Goal: Task Accomplishment & Management: Use online tool/utility

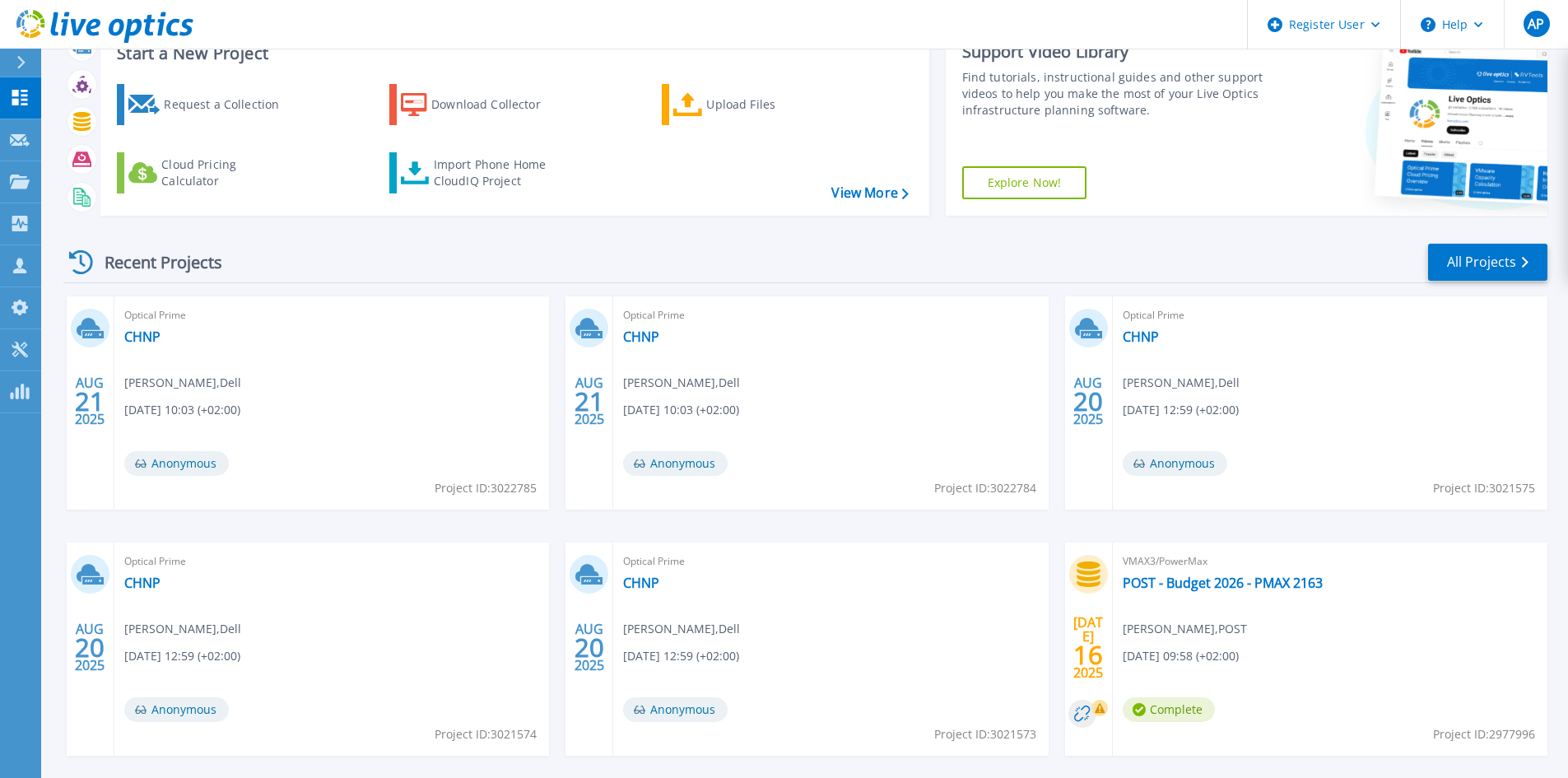
scroll to position [134, 0]
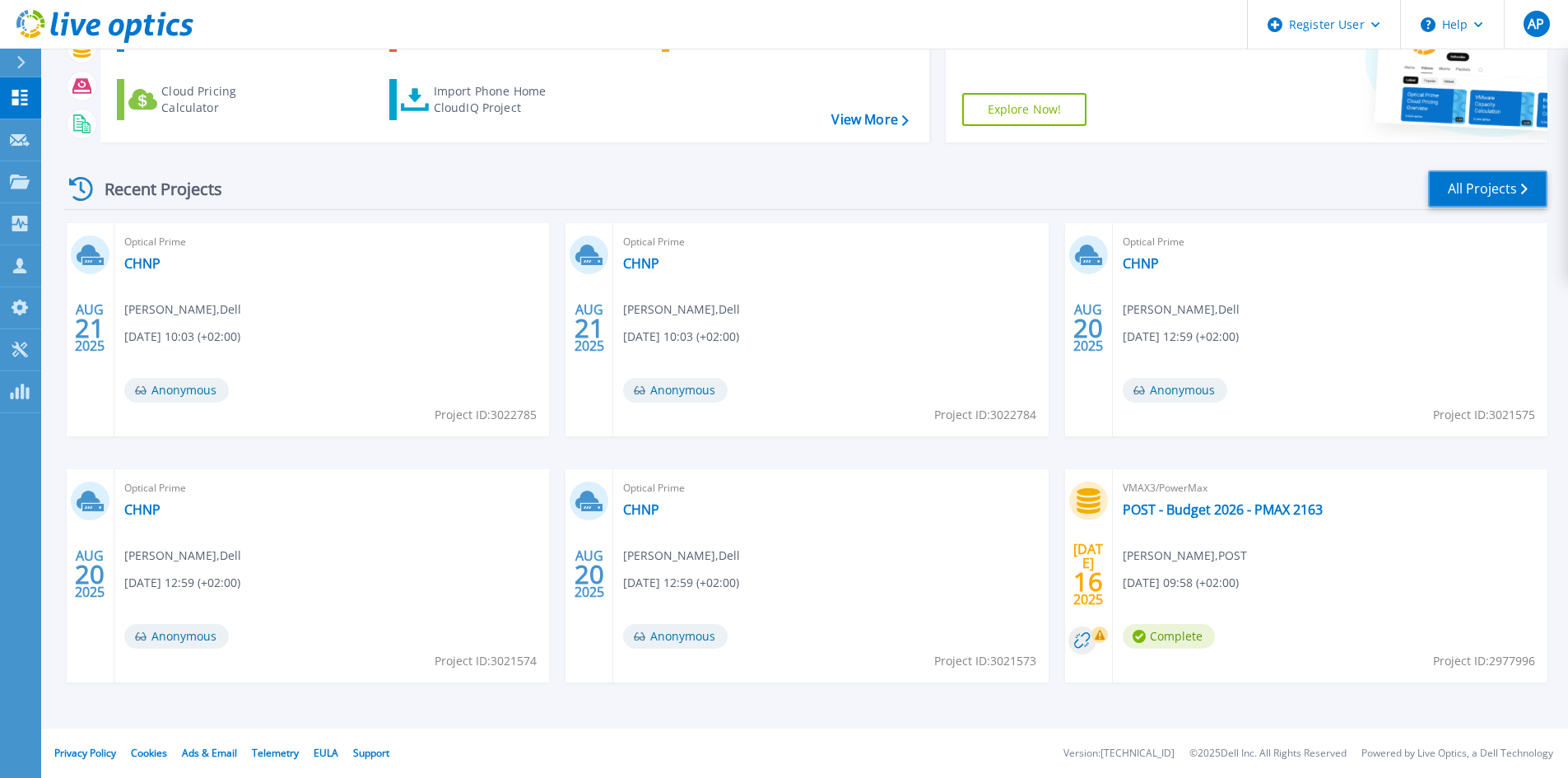
drag, startPoint x: 1456, startPoint y: 186, endPoint x: 1426, endPoint y: 290, distance: 108.2
click at [1457, 186] on link "All Projects" at bounding box center [1488, 189] width 119 height 37
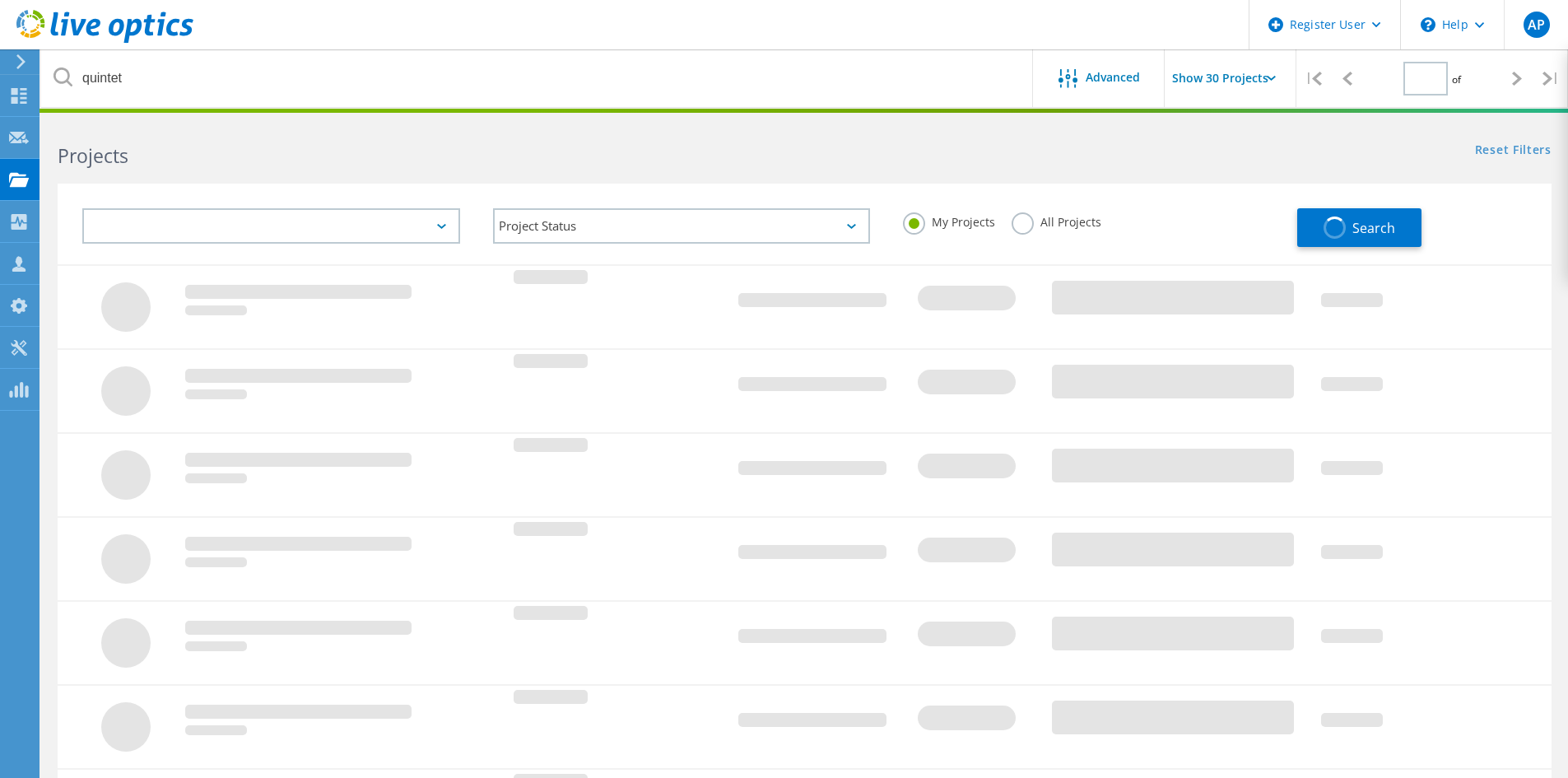
type input "1"
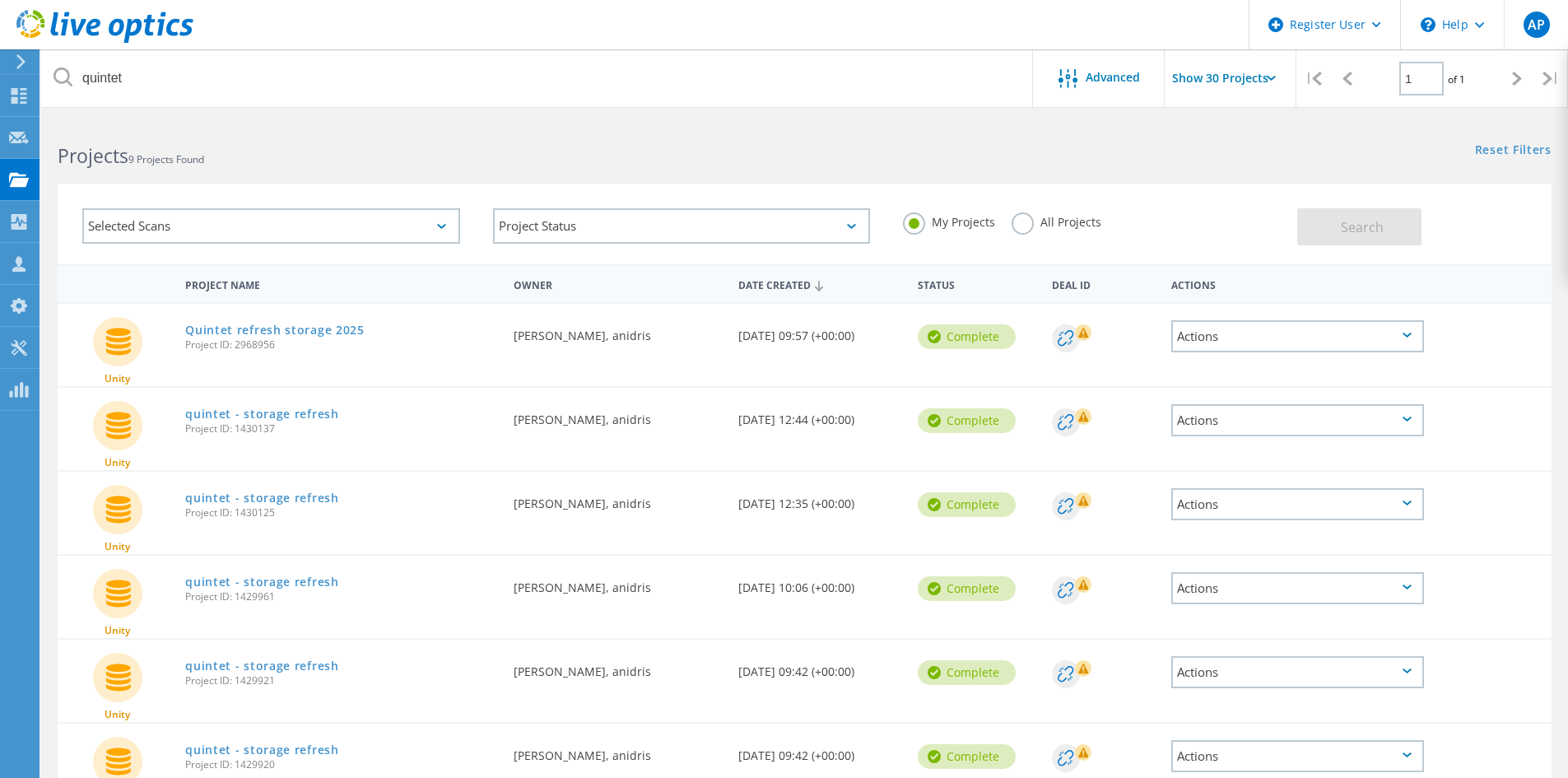
click at [1274, 75] on icon at bounding box center [1271, 77] width 9 height 5
click at [1263, 76] on input "Show 30 Projects" at bounding box center [1247, 78] width 165 height 57
click at [1219, 204] on div "Show 40 Projects" at bounding box center [1247, 203] width 163 height 27
type input "Show 40 Projects"
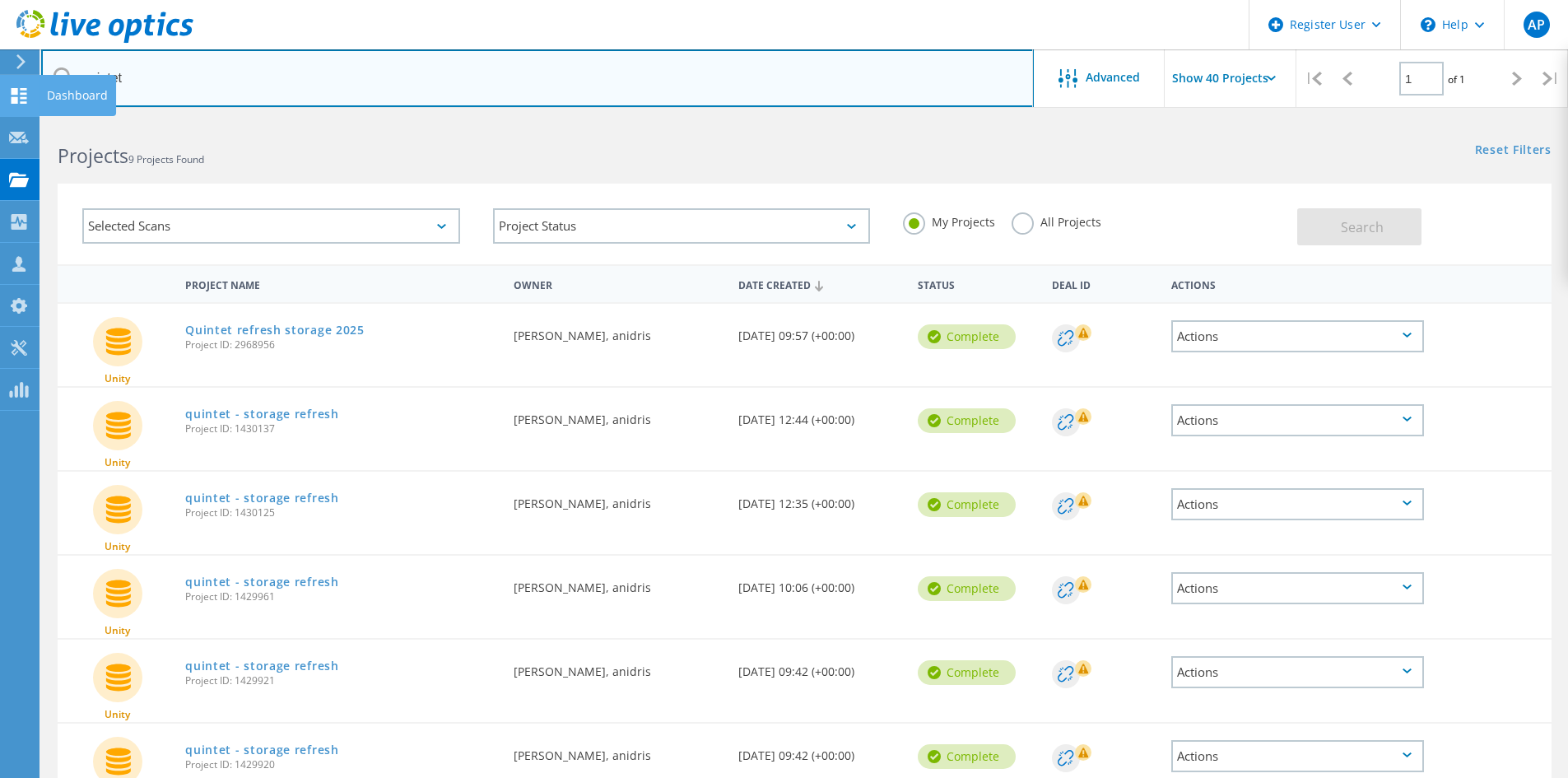
drag, startPoint x: 154, startPoint y: 79, endPoint x: 21, endPoint y: 78, distance: 133.0
click at [21, 119] on div "Register User \n Help Explore Helpful Articles Contact Support AP Dell User [PE…" at bounding box center [784, 636] width 1568 height 1034
click at [88, 70] on input "quintet" at bounding box center [537, 78] width 993 height 57
type input "chnp"
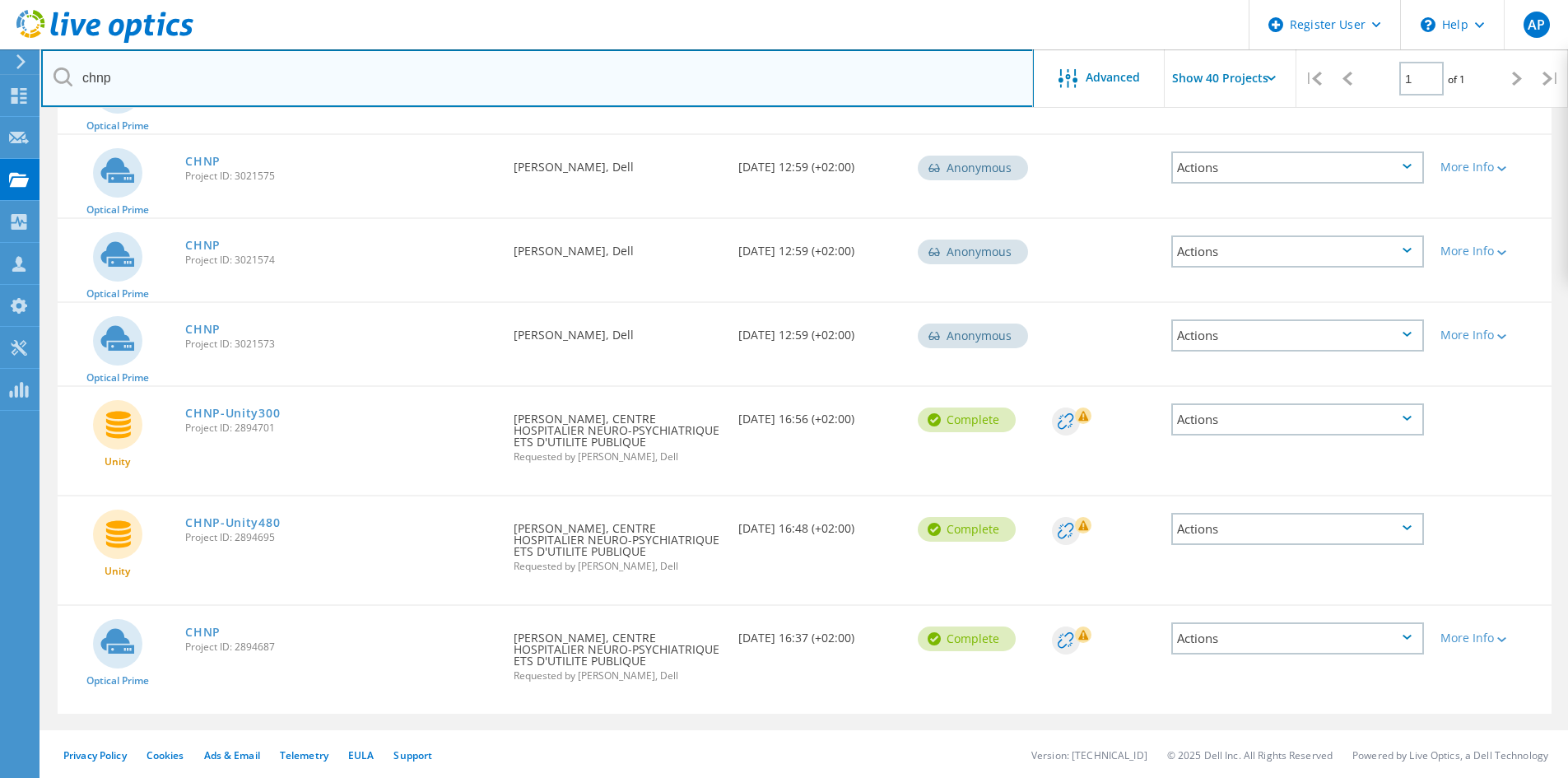
scroll to position [338, 0]
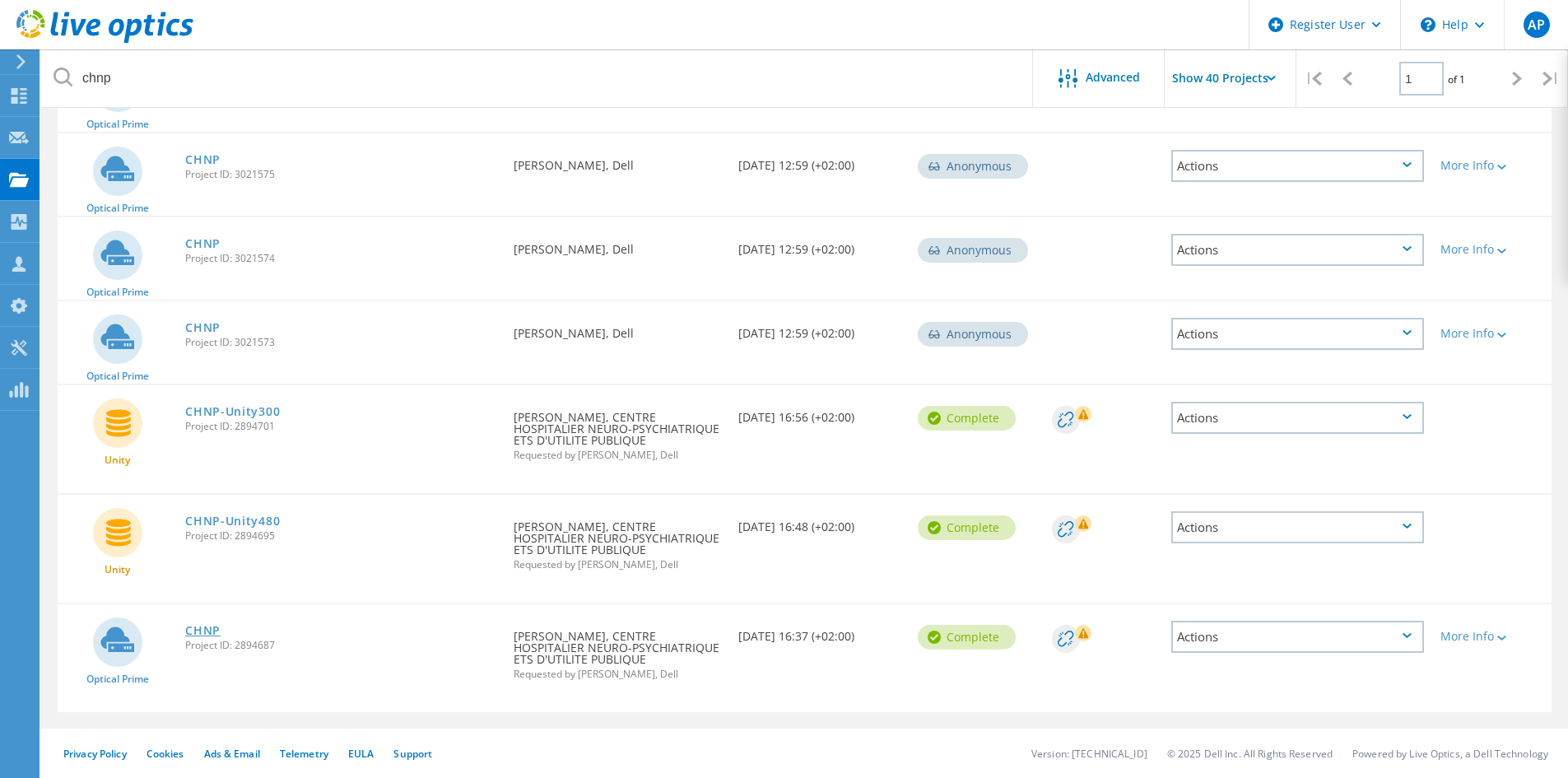
click at [213, 630] on link "CHNP" at bounding box center [202, 630] width 35 height 11
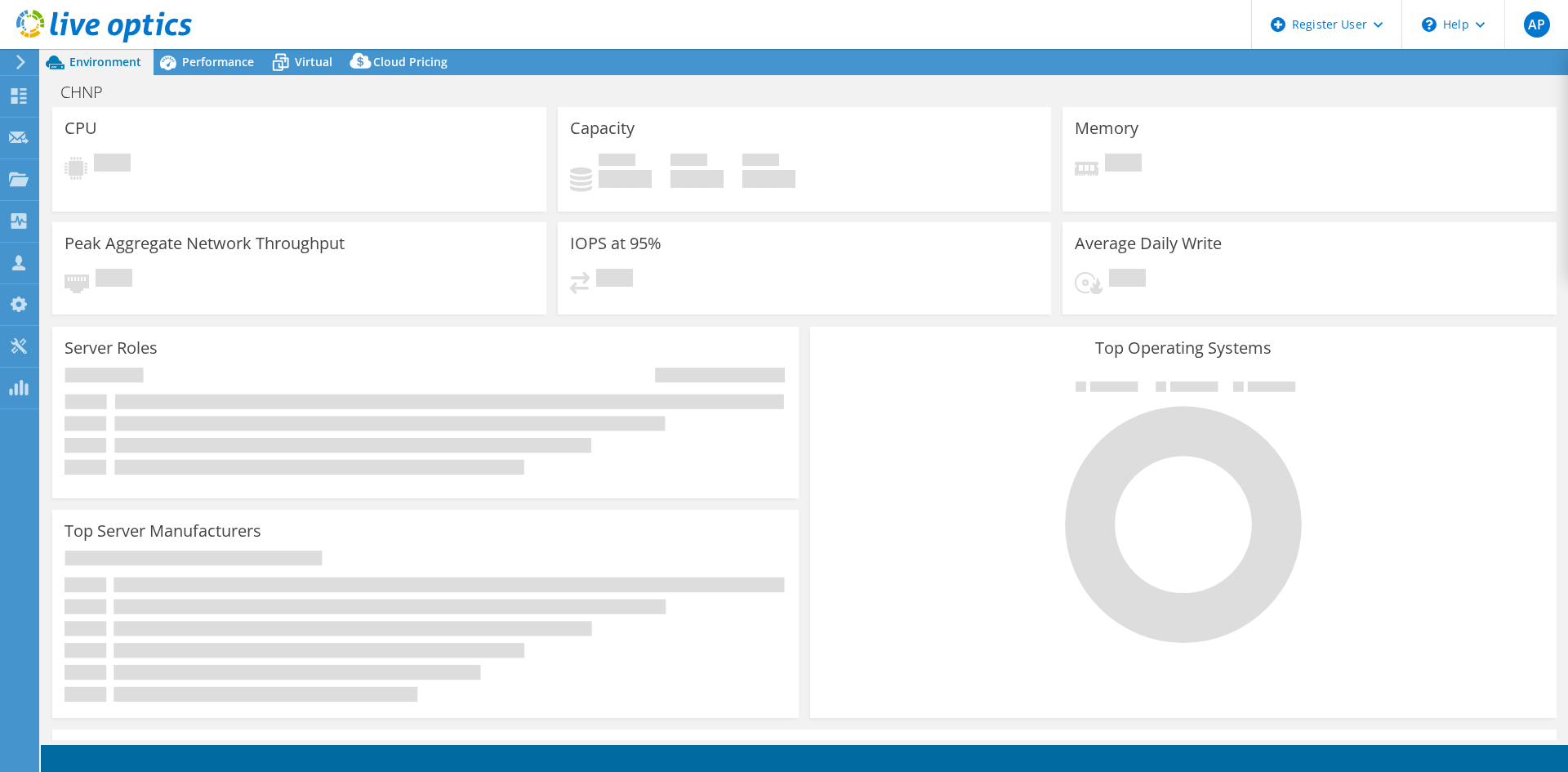
select select "EUFrankfurt"
select select "USD"
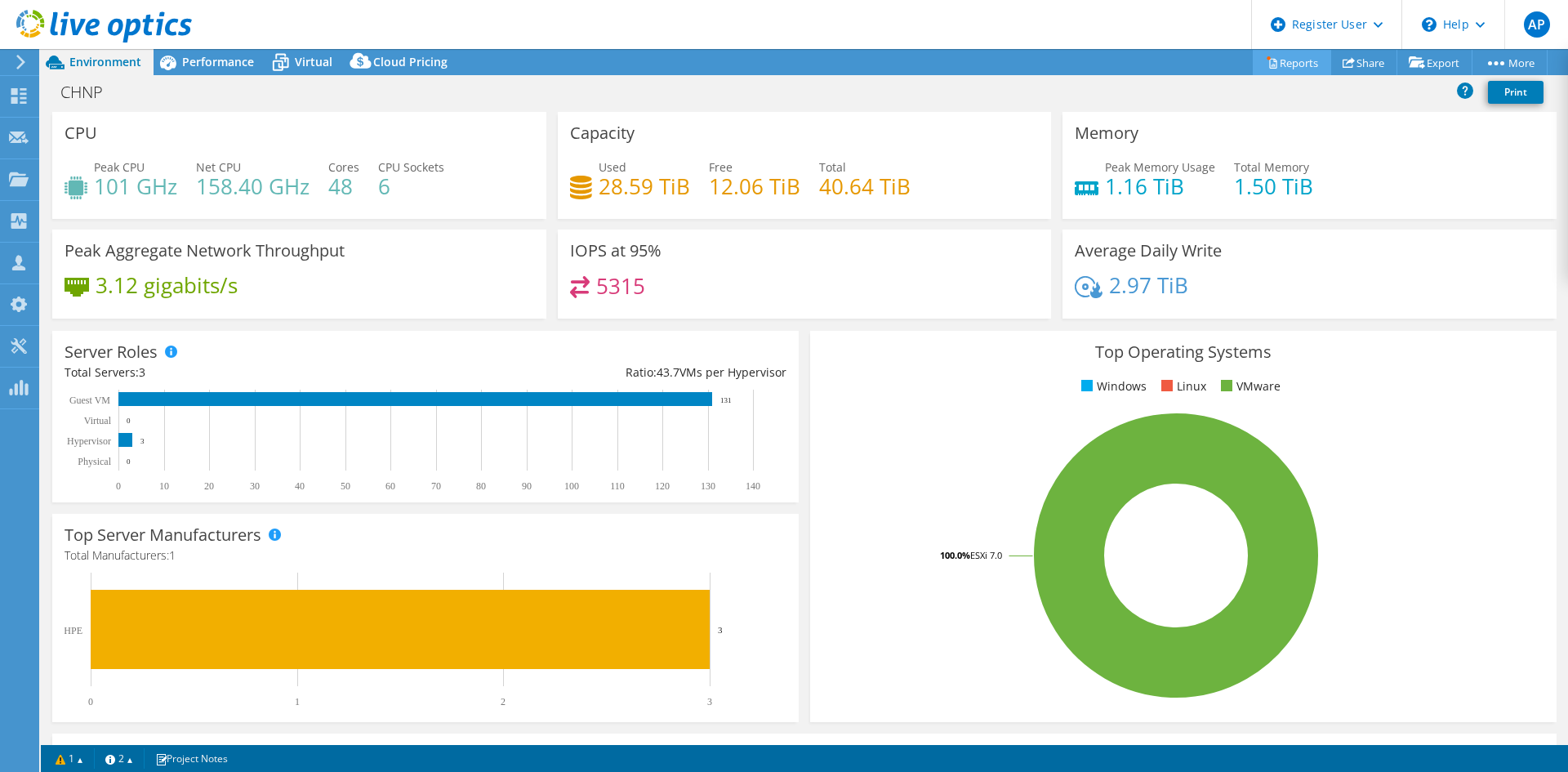
click at [1295, 58] on link "Reports" at bounding box center [1292, 62] width 79 height 26
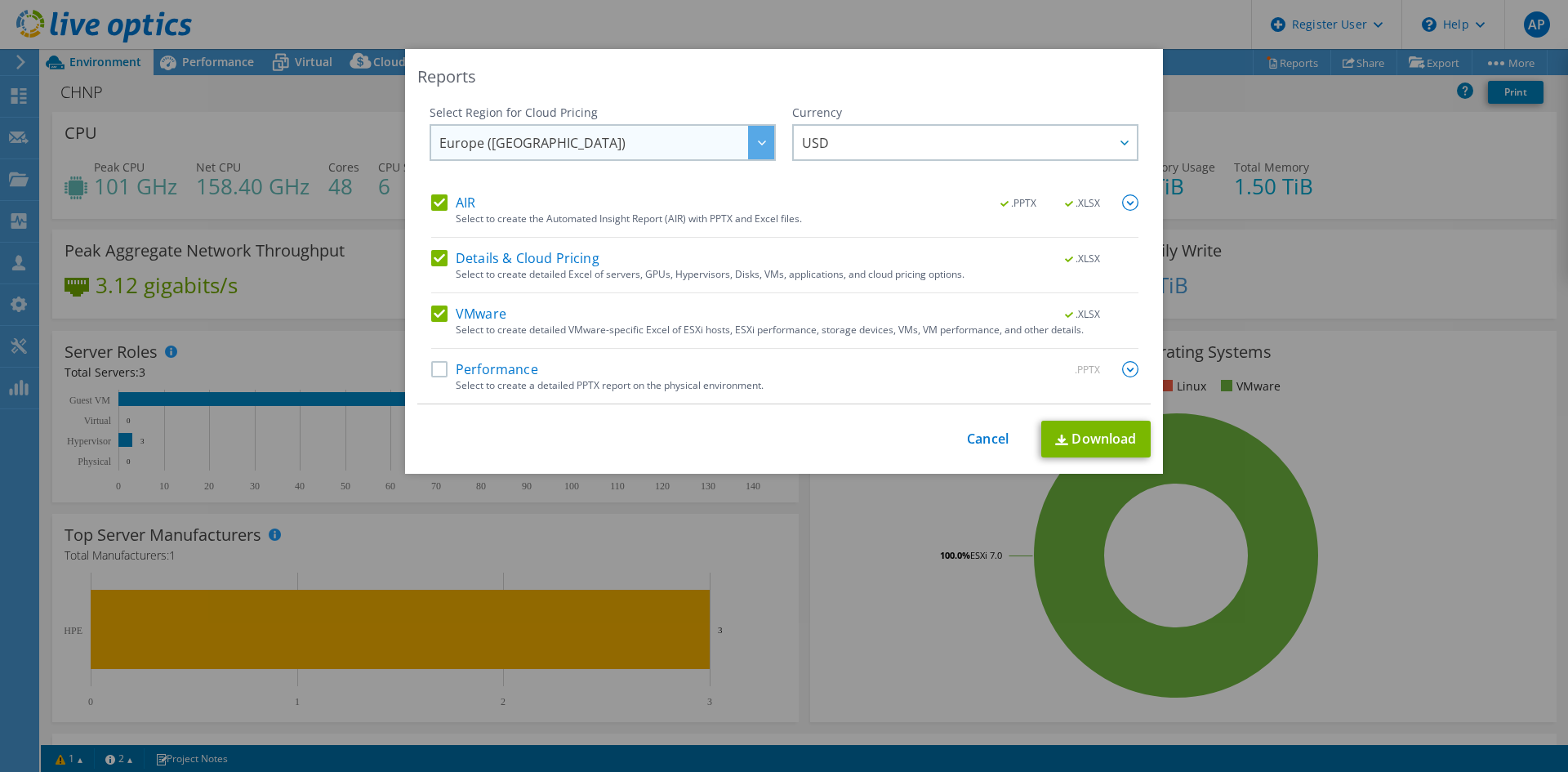
click at [674, 138] on span "Europe (Frankfurt)" at bounding box center [607, 142] width 335 height 33
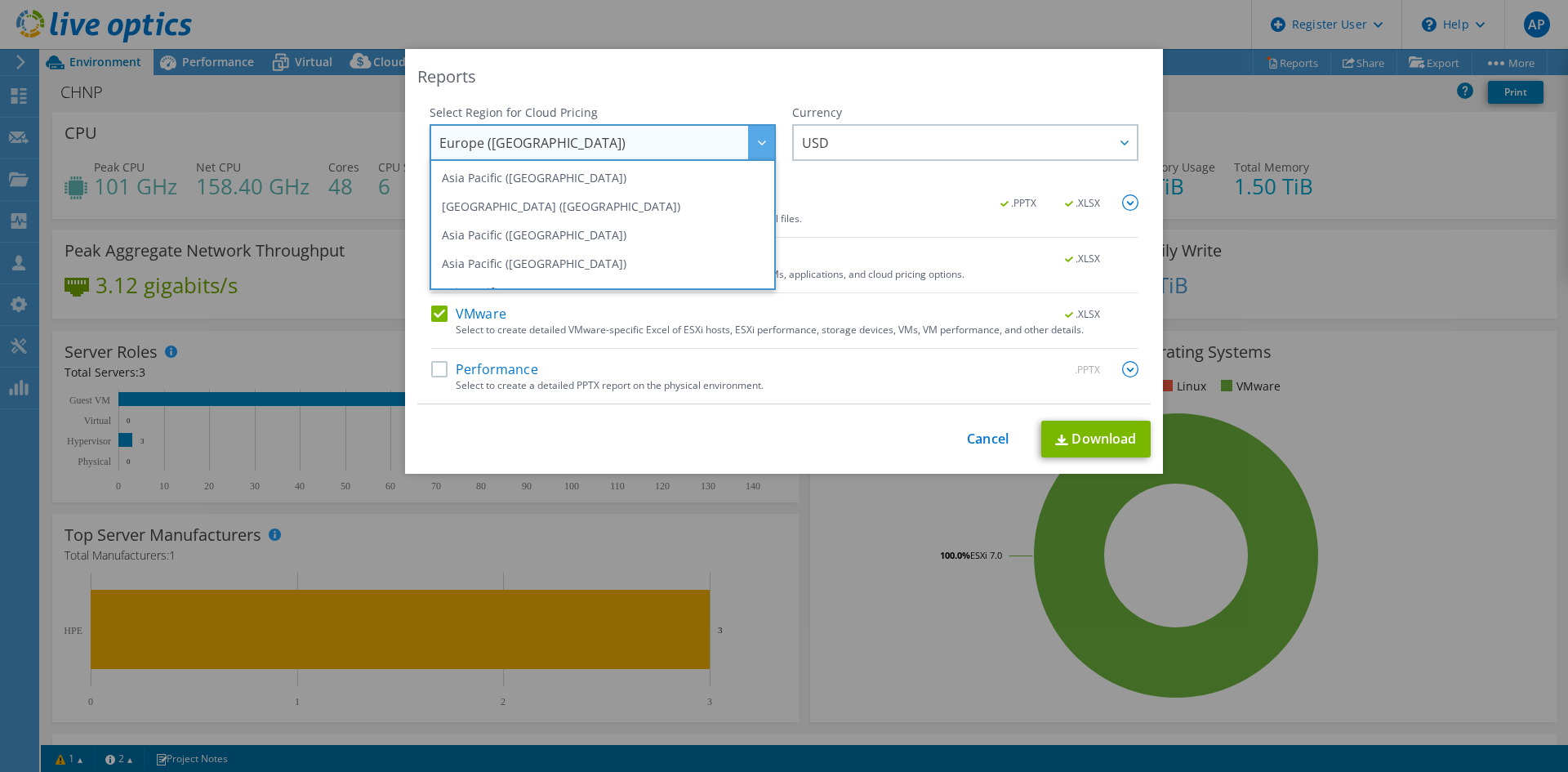
click at [669, 145] on span "Europe (Frankfurt)" at bounding box center [607, 142] width 335 height 33
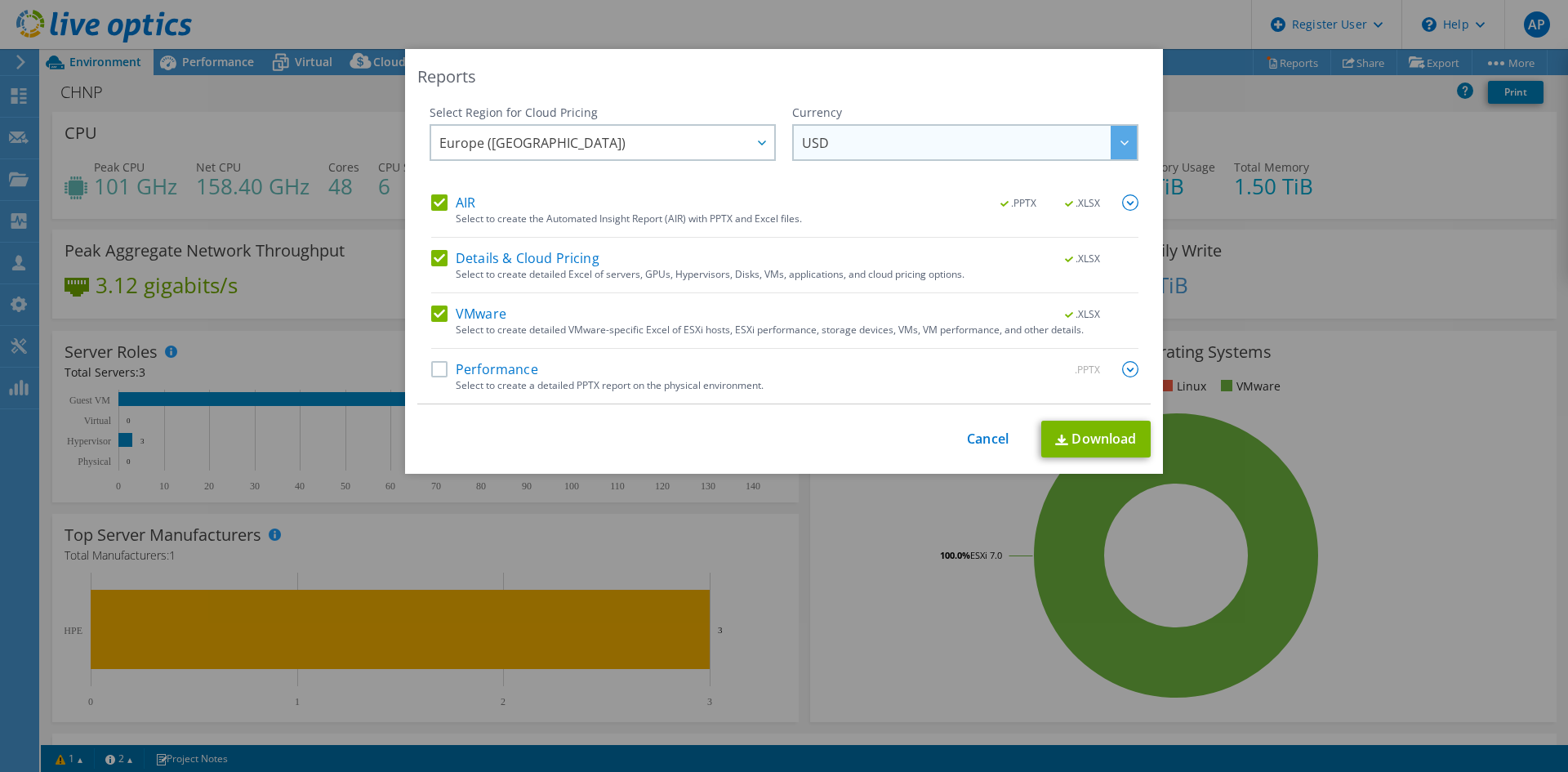
click at [839, 137] on span "USD" at bounding box center [970, 142] width 335 height 33
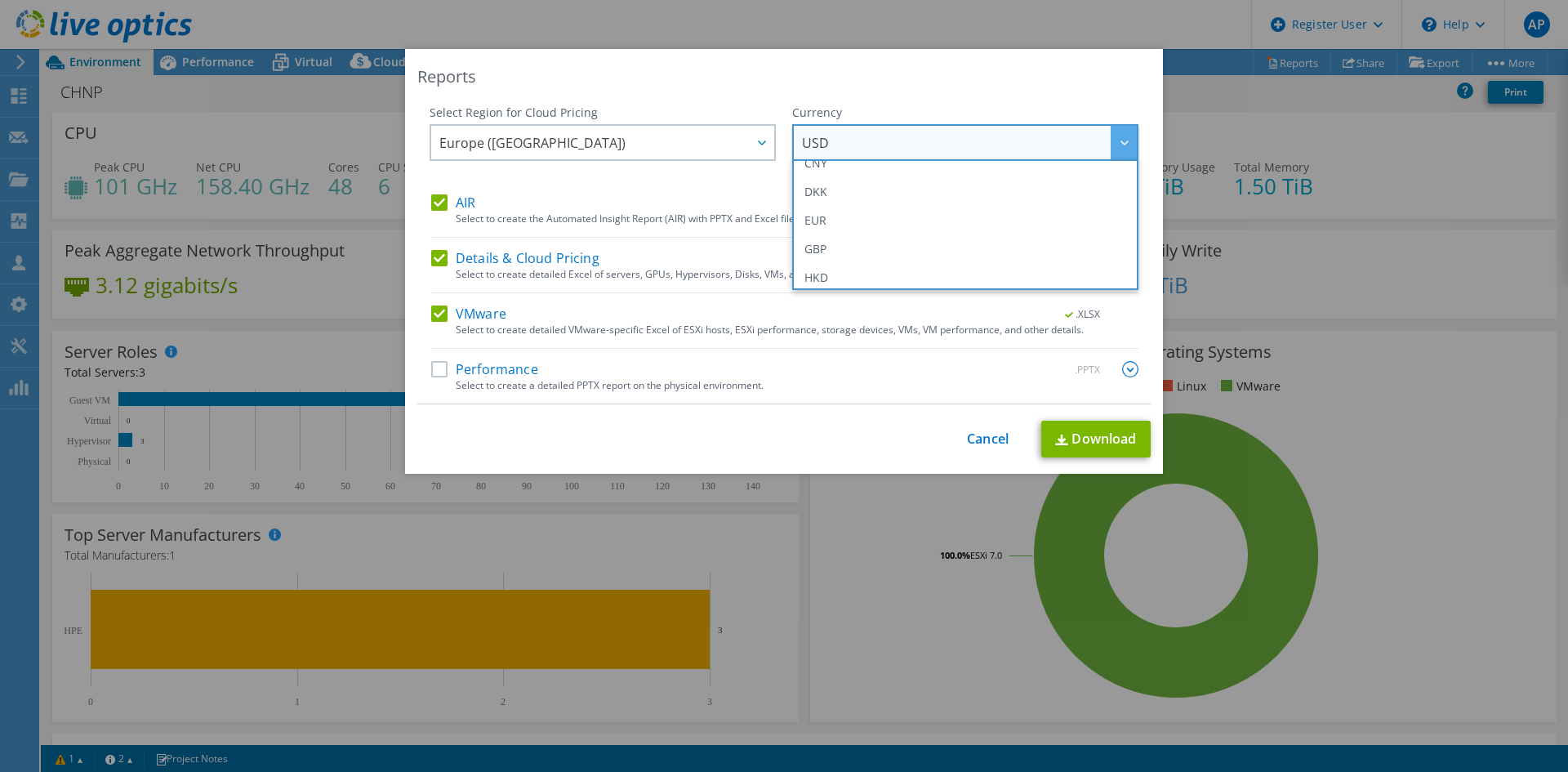
scroll to position [164, 0]
click at [854, 249] on li "EUR" at bounding box center [965, 243] width 338 height 28
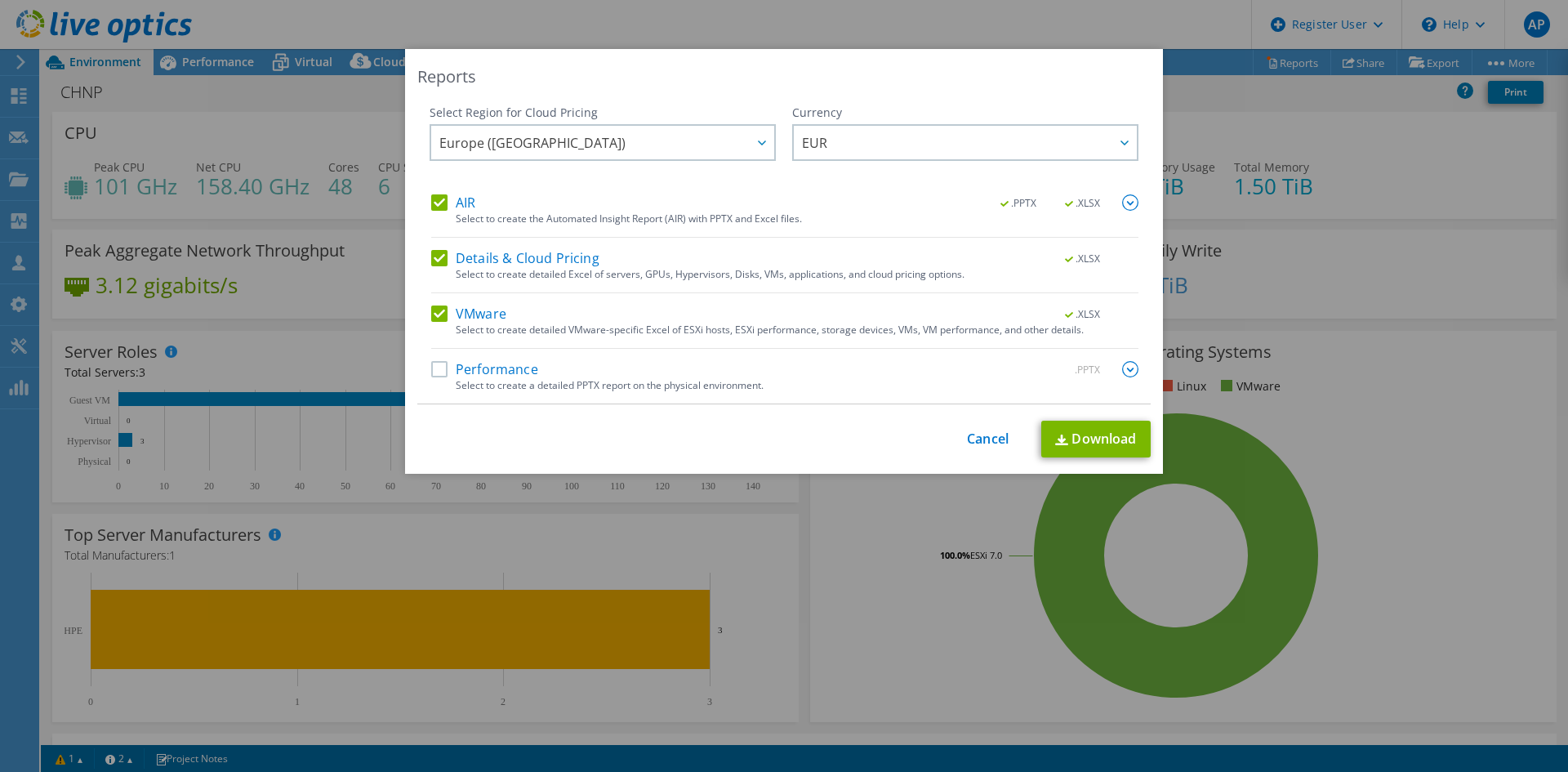
click at [499, 364] on label "Performance" at bounding box center [484, 369] width 107 height 16
click at [0, 0] on input "Performance" at bounding box center [0, 0] width 0 height 0
click at [1090, 431] on link "Download" at bounding box center [1097, 439] width 110 height 37
click at [979, 438] on link "Cancel" at bounding box center [988, 439] width 42 height 15
